Goal: Task Accomplishment & Management: Manage account settings

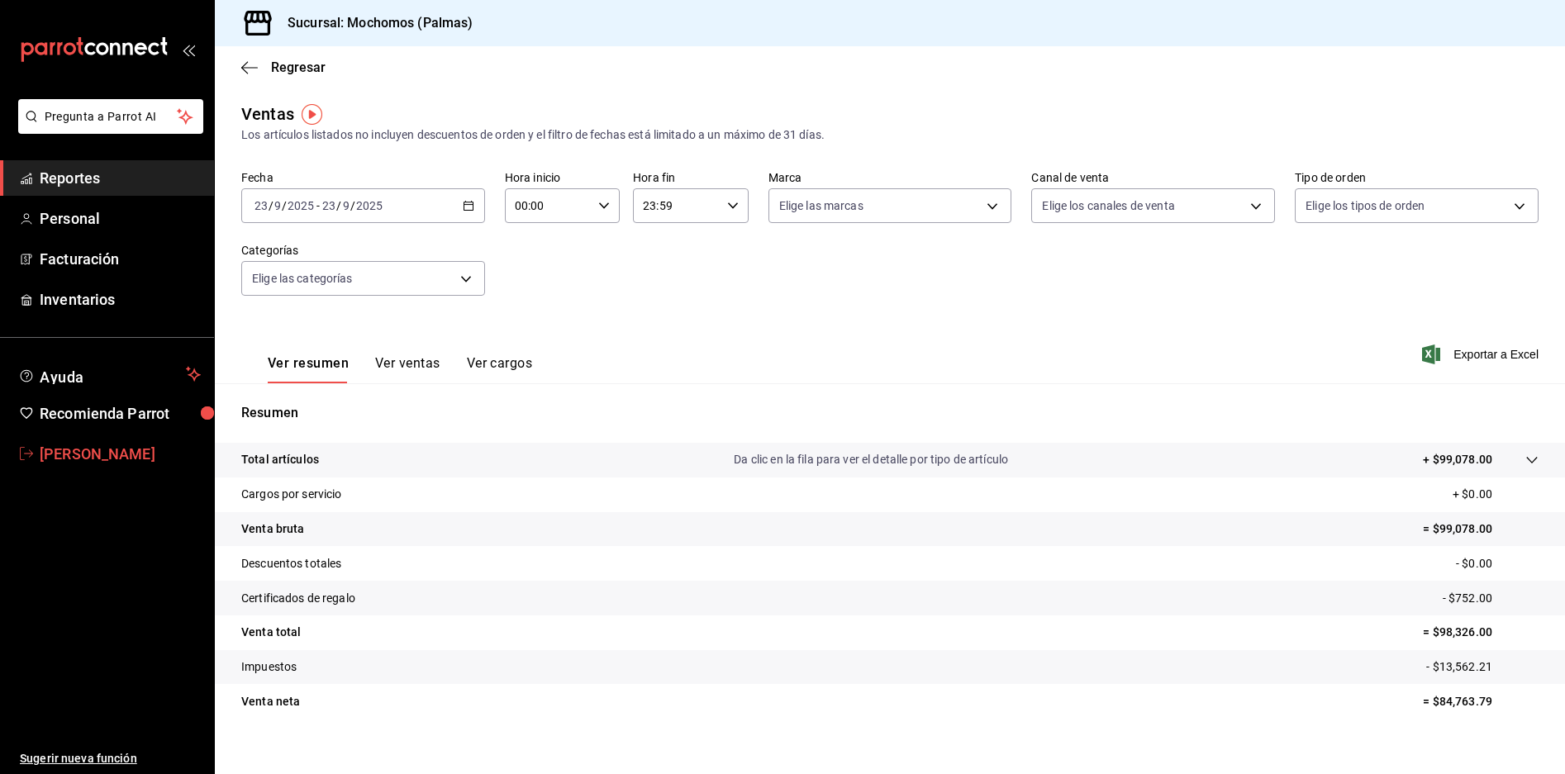
click at [103, 453] on span "[PERSON_NAME]" at bounding box center [120, 454] width 161 height 22
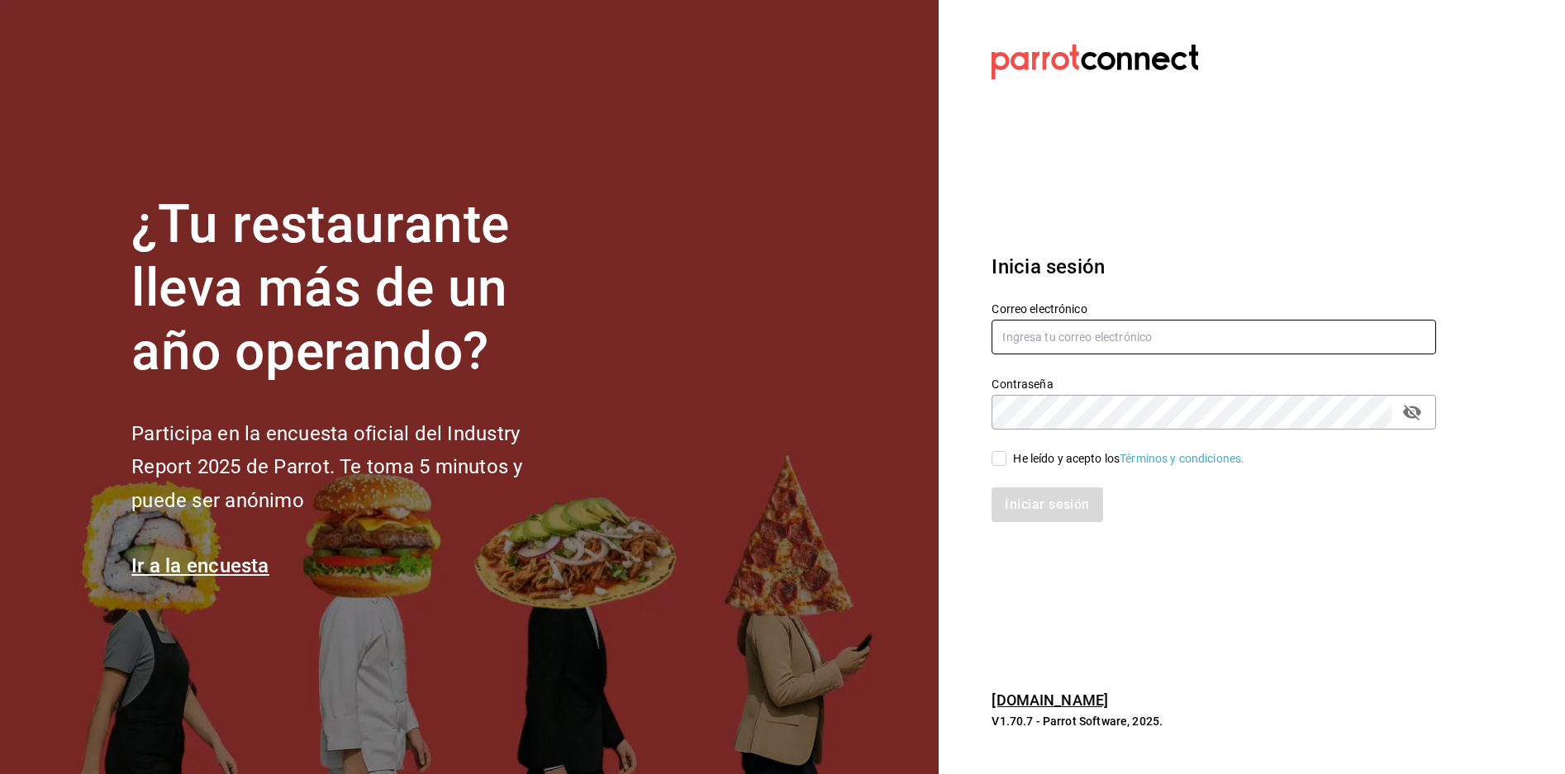
type input "[PERSON_NAME][EMAIL_ADDRESS][PERSON_NAME][DOMAIN_NAME]"
click at [1210, 335] on input "[PERSON_NAME][EMAIL_ADDRESS][PERSON_NAME][DOMAIN_NAME]" at bounding box center [1214, 337] width 445 height 35
click at [1110, 337] on input "[PERSON_NAME][EMAIL_ADDRESS][PERSON_NAME][DOMAIN_NAME]" at bounding box center [1214, 337] width 445 height 35
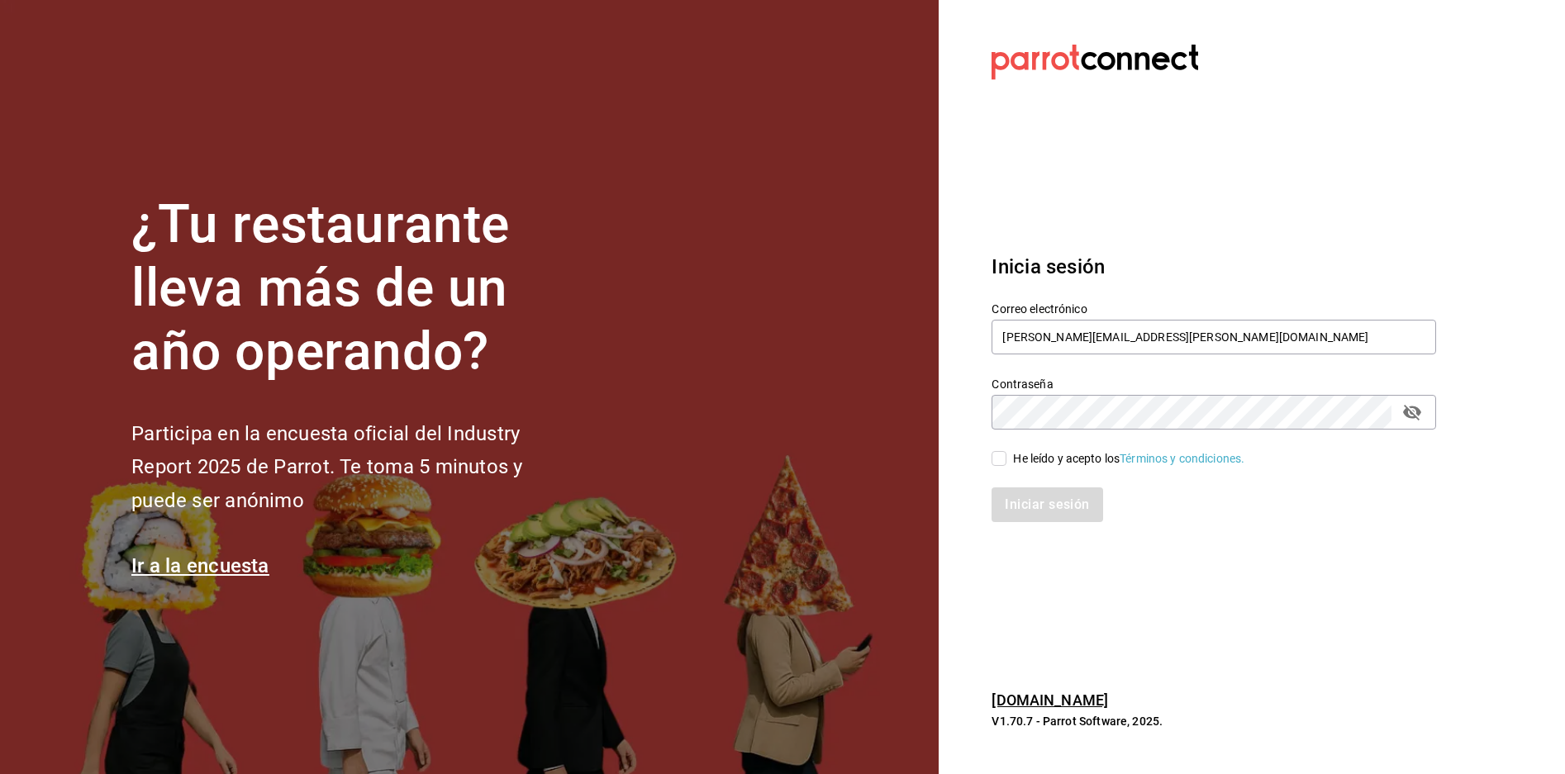
click at [1404, 411] on icon "passwordField" at bounding box center [1412, 412] width 20 height 20
click at [905, 402] on div "¿Tu restaurante lleva más de un año operando? Participa en la encuesta oficial …" at bounding box center [782, 387] width 1565 height 774
